Goal: Information Seeking & Learning: Learn about a topic

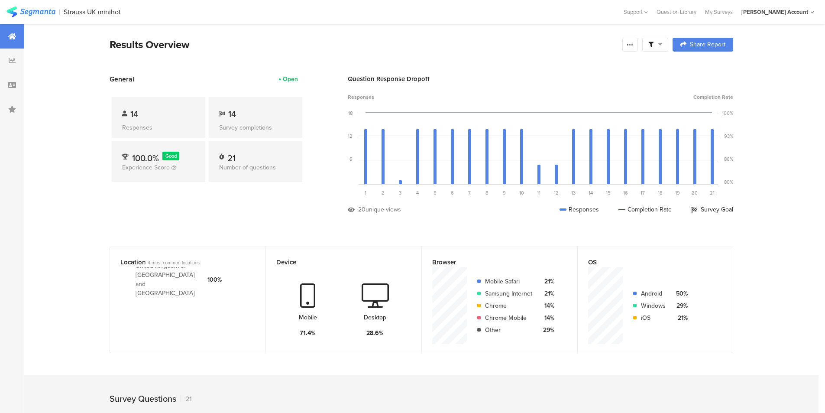
click at [139, 123] on div "Responses" at bounding box center [158, 127] width 73 height 9
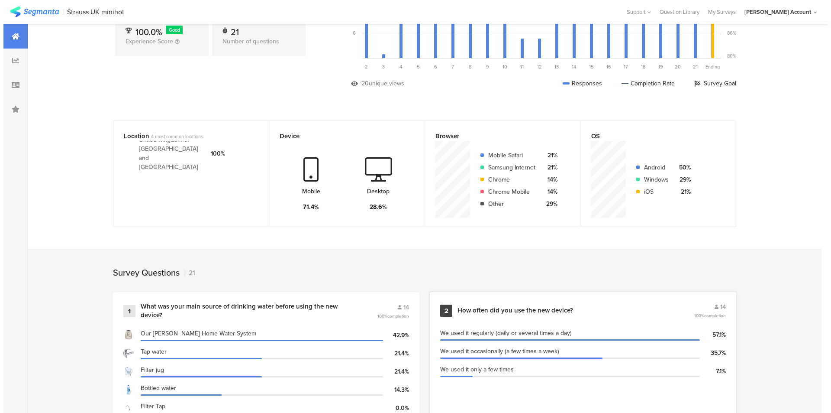
scroll to position [0, 0]
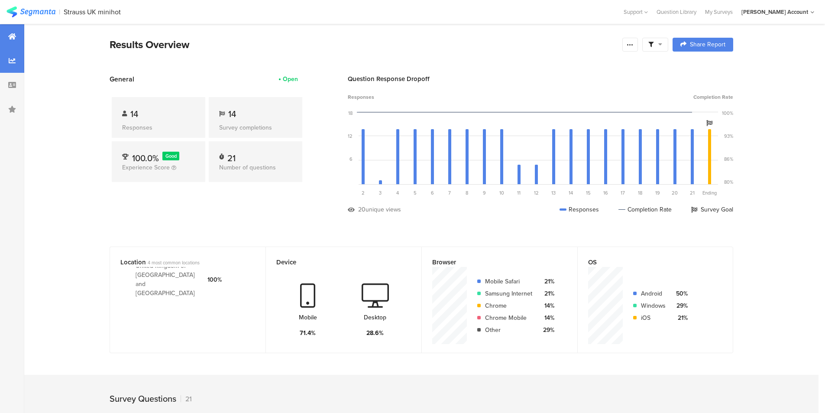
click at [11, 57] on div at bounding box center [12, 60] width 24 height 24
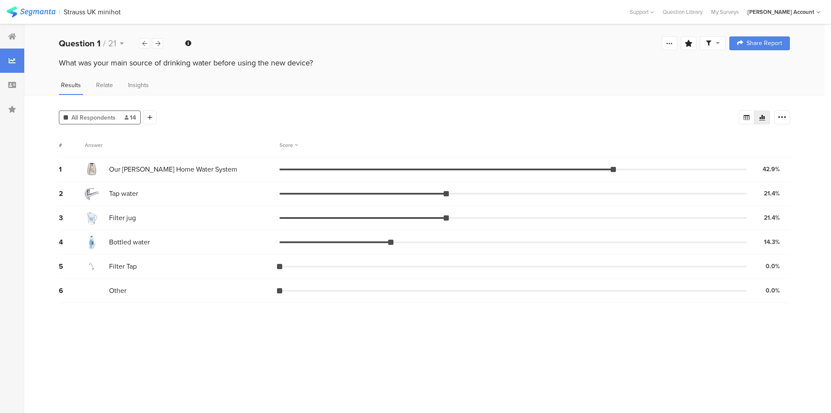
click at [109, 117] on span "All Respondents" at bounding box center [93, 117] width 44 height 9
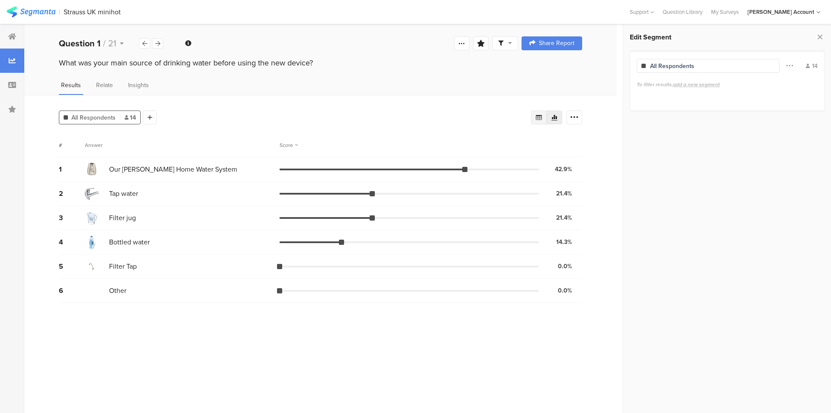
click at [542, 119] on icon at bounding box center [539, 117] width 7 height 7
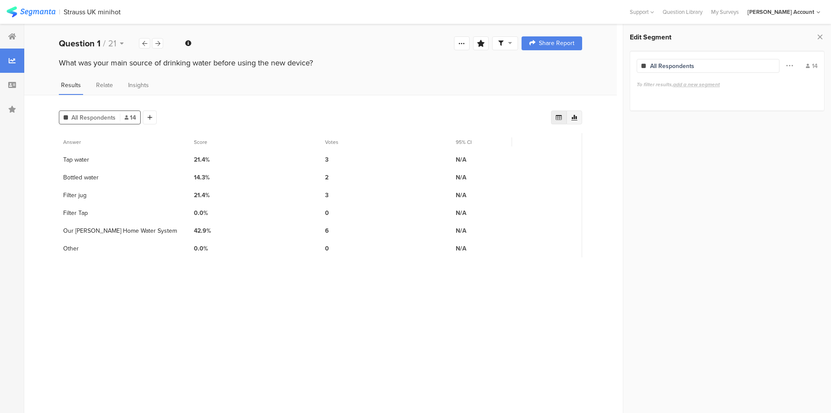
click at [575, 114] on icon at bounding box center [574, 117] width 7 height 7
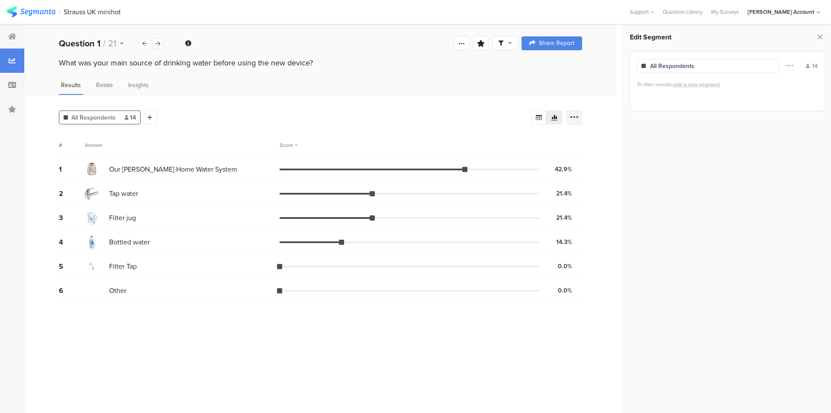
click at [575, 121] on div at bounding box center [575, 117] width 16 height 14
click at [393, 122] on div "All Respondents 14 Add Segment" at bounding box center [295, 115] width 472 height 17
click at [106, 84] on span "Relate" at bounding box center [104, 85] width 17 height 9
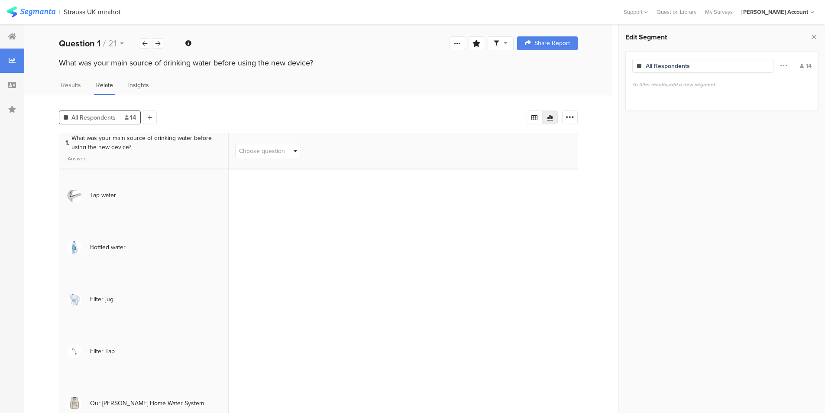
click at [137, 90] on div "Insights" at bounding box center [138, 88] width 25 height 14
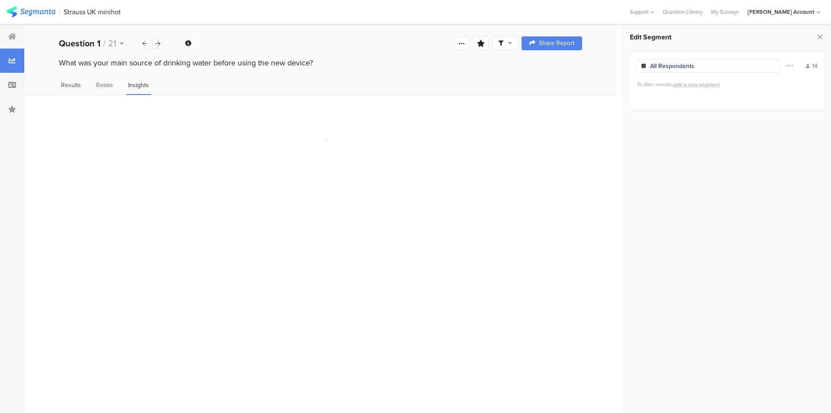
click at [66, 88] on span "Results" at bounding box center [71, 85] width 20 height 9
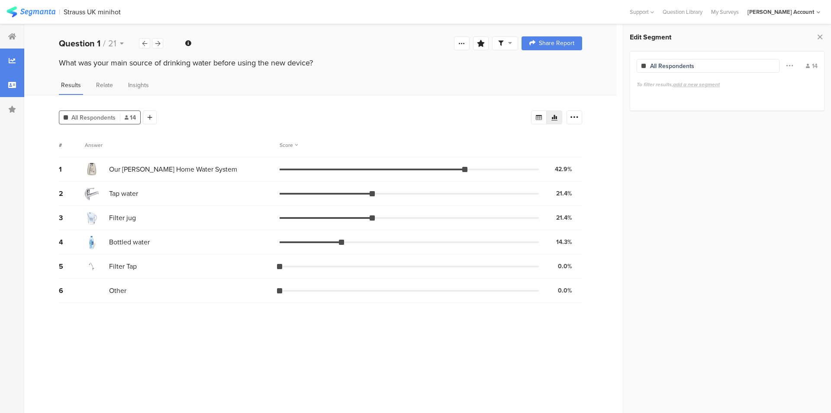
click at [6, 87] on div at bounding box center [12, 85] width 24 height 24
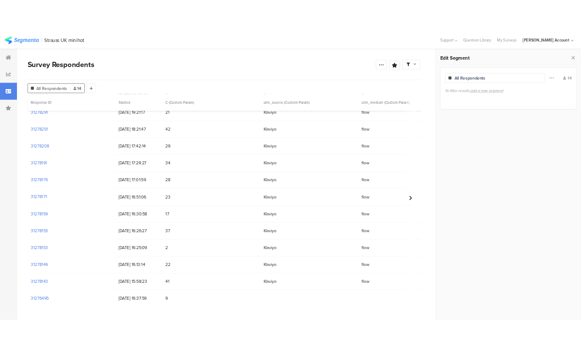
scroll to position [74, 0]
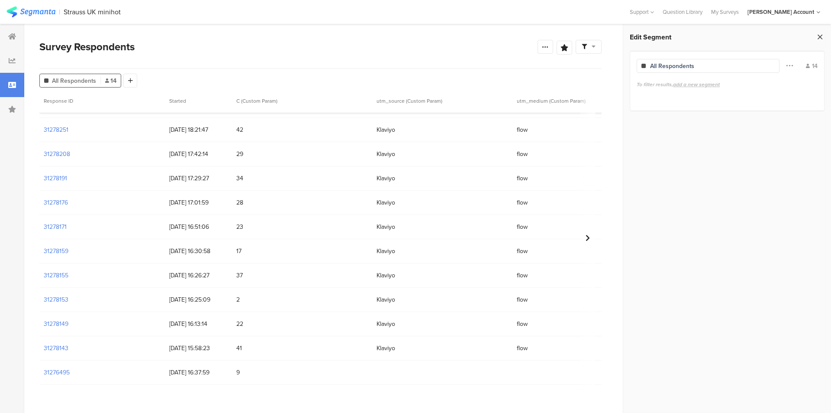
click at [820, 37] on icon at bounding box center [820, 37] width 9 height 12
